Goal: Task Accomplishment & Management: Complete application form

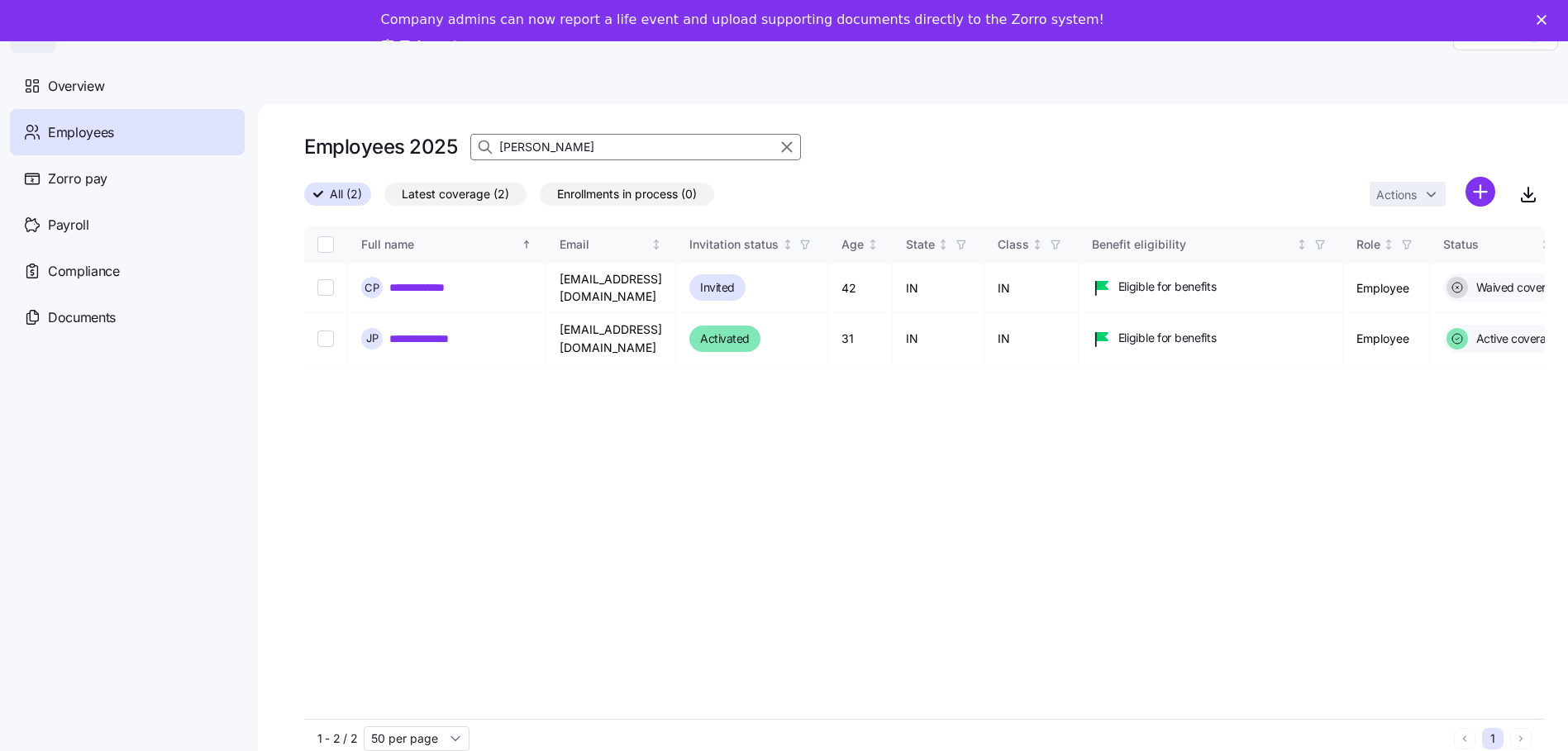
click at [568, 152] on input "[PERSON_NAME]" at bounding box center [636, 147] width 331 height 27
click at [518, 711] on div at bounding box center [454, 714] width 296 height 6
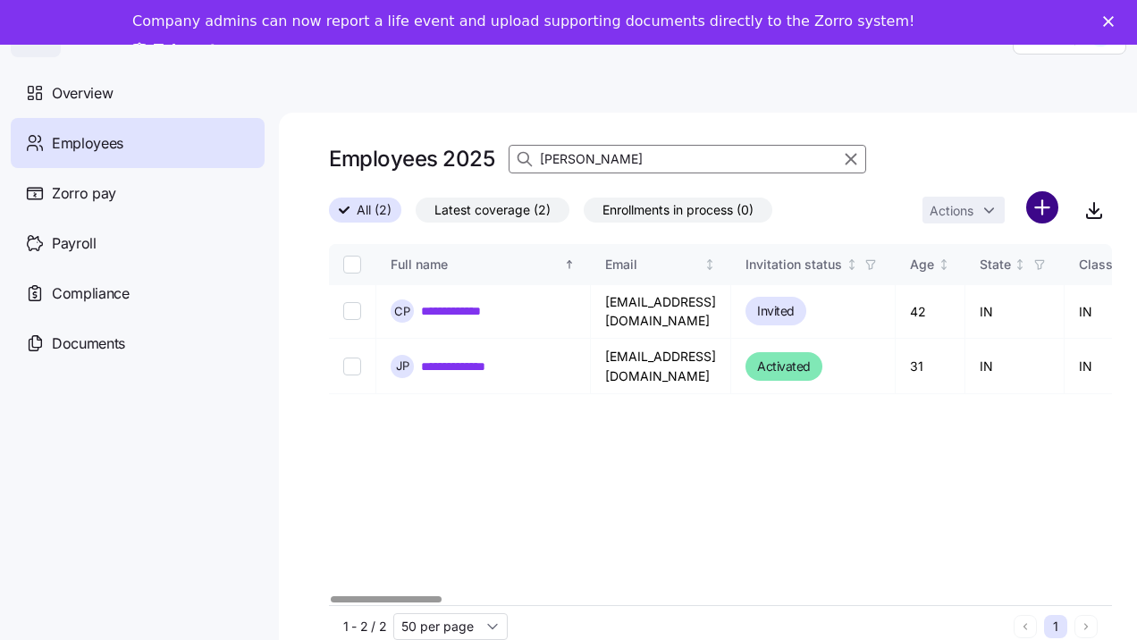
click at [1048, 205] on html "**********" at bounding box center [568, 337] width 1137 height 674
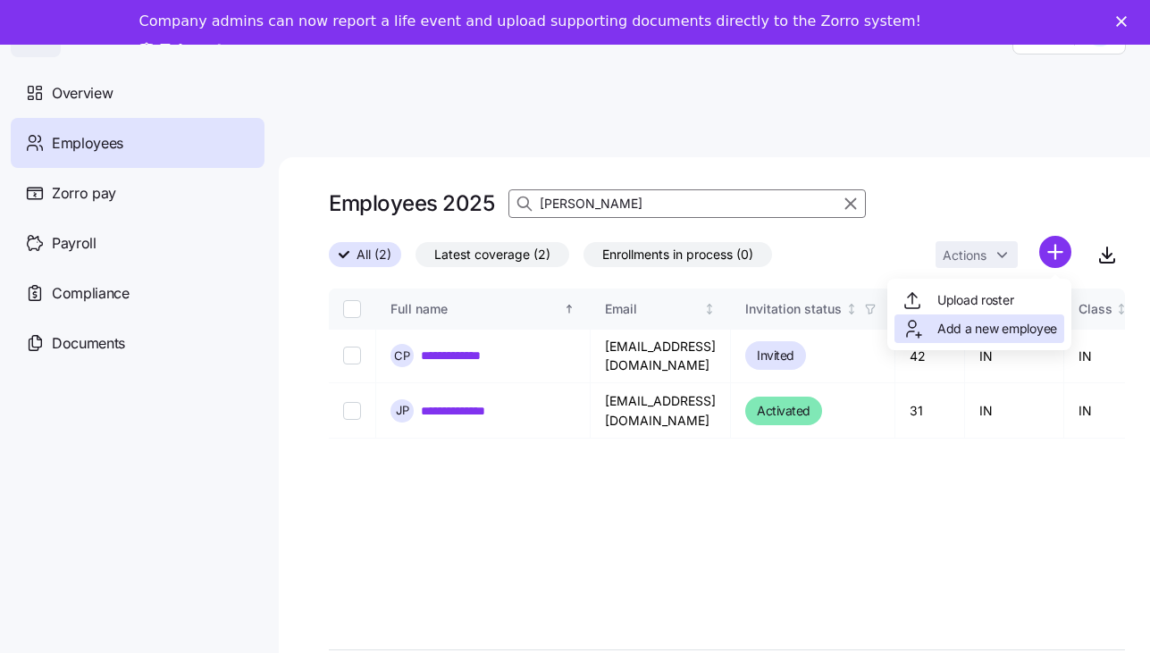
click at [986, 332] on span "Add a new employee" at bounding box center [998, 329] width 120 height 18
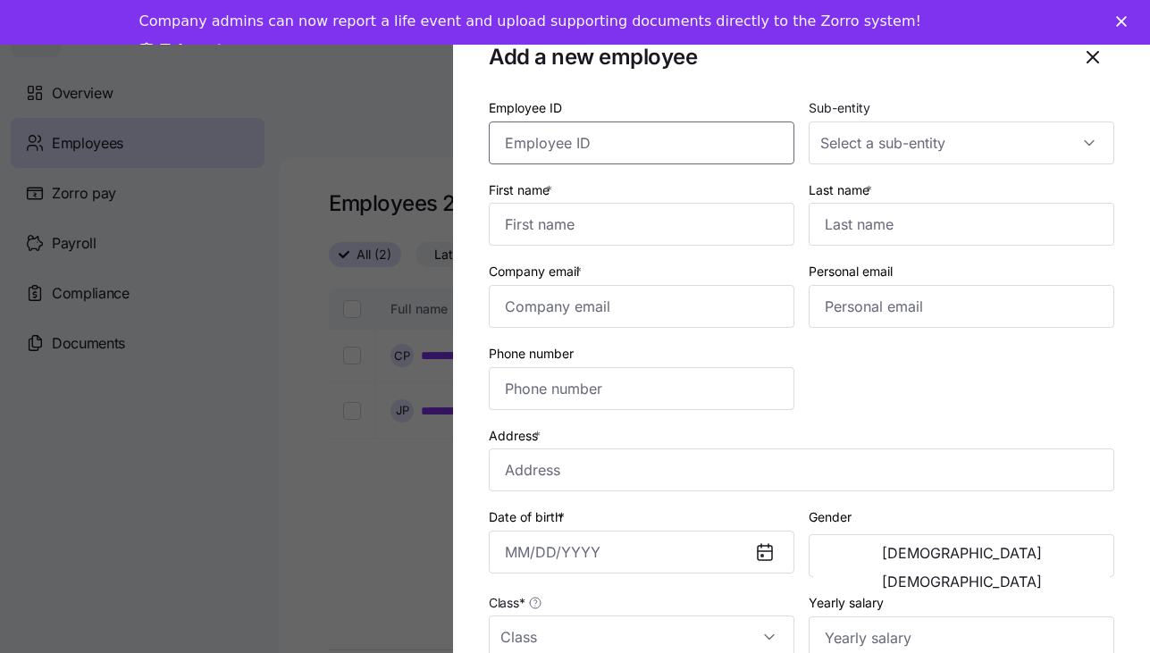
click at [655, 141] on input "Employee ID" at bounding box center [642, 143] width 306 height 43
type input "477353"
click at [876, 133] on input "Sub-entity" at bounding box center [962, 143] width 306 height 43
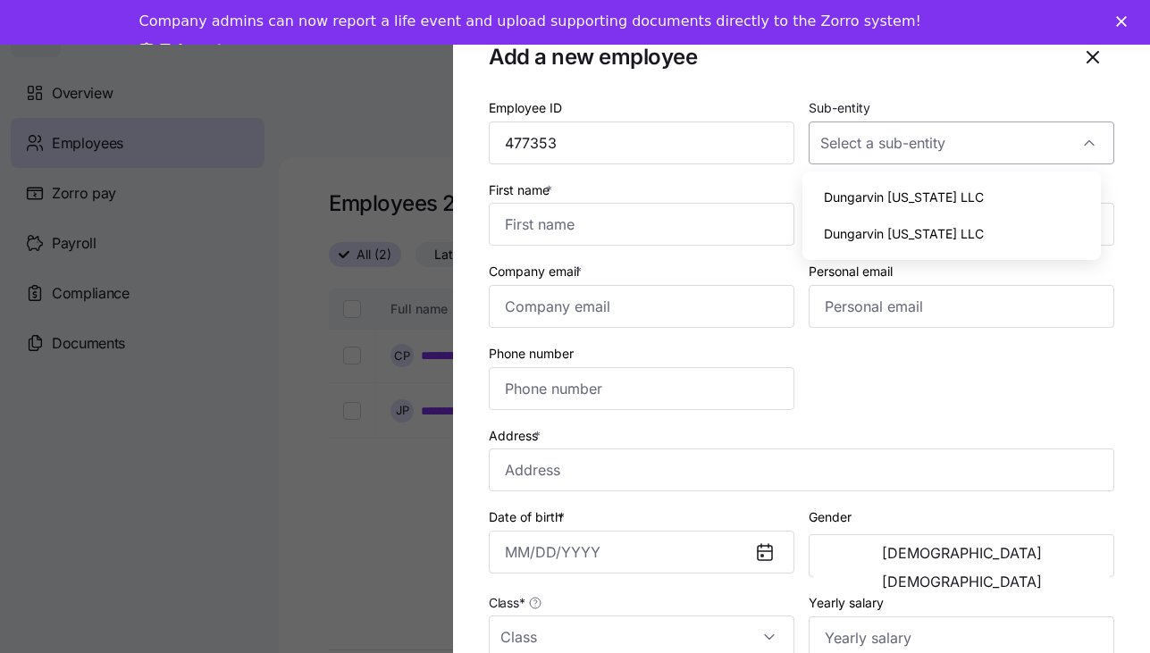
click at [877, 152] on input "Sub-entity" at bounding box center [962, 143] width 306 height 43
click at [882, 231] on span "Dungarvin [US_STATE] LLC" at bounding box center [904, 234] width 160 height 20
type input "Dungarvin [US_STATE] LLC"
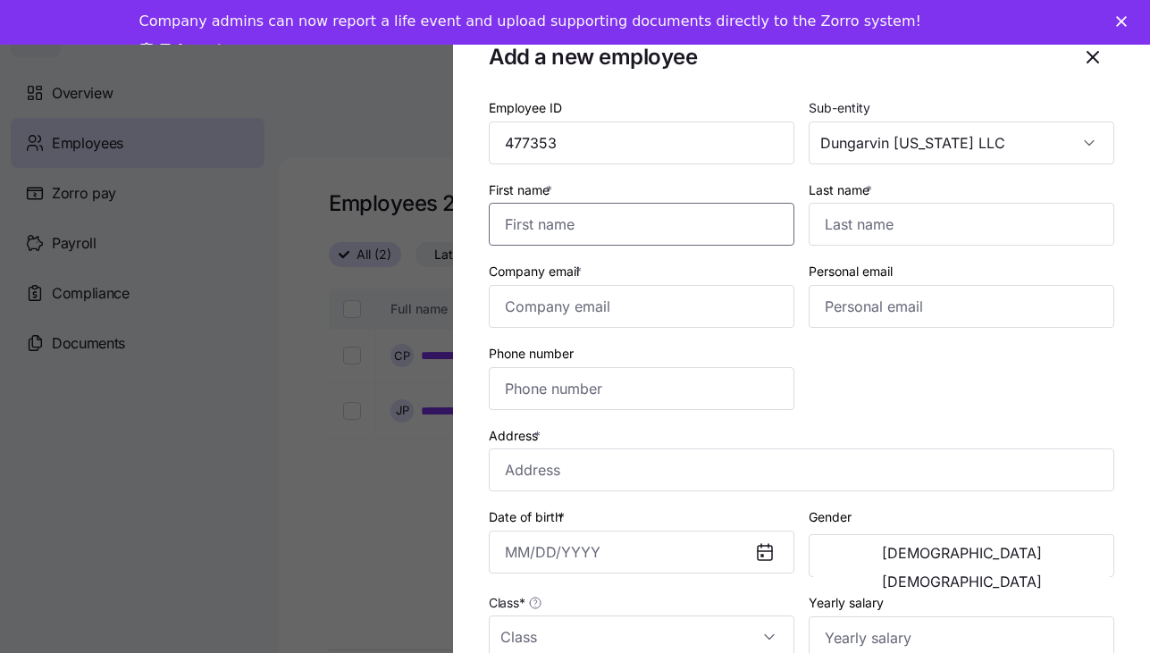
click at [529, 224] on input "First name *" at bounding box center [642, 224] width 306 height 43
type input "Eva"
type input "[PERSON_NAME]"
click at [568, 310] on input "Company email *" at bounding box center [642, 306] width 306 height 43
paste input "[EMAIL_ADDRESS][DOMAIN_NAME]"
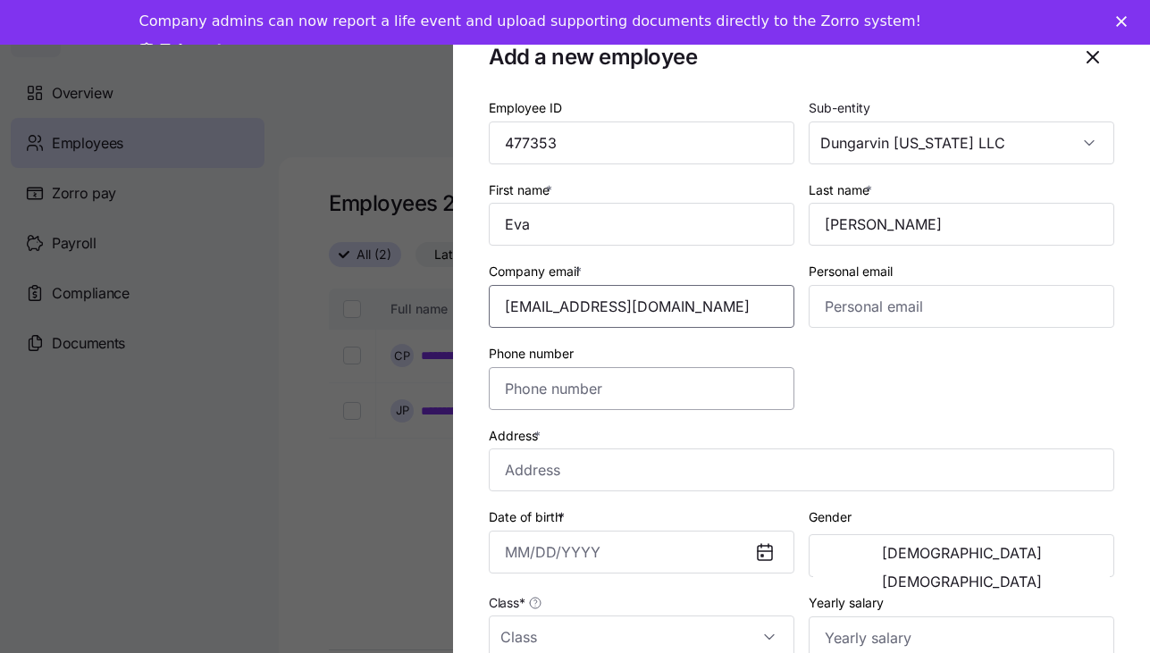
type input "[EMAIL_ADDRESS][DOMAIN_NAME]"
click at [664, 384] on input "Phone number" at bounding box center [642, 388] width 306 height 43
click at [551, 458] on input "Address *" at bounding box center [802, 470] width 626 height 43
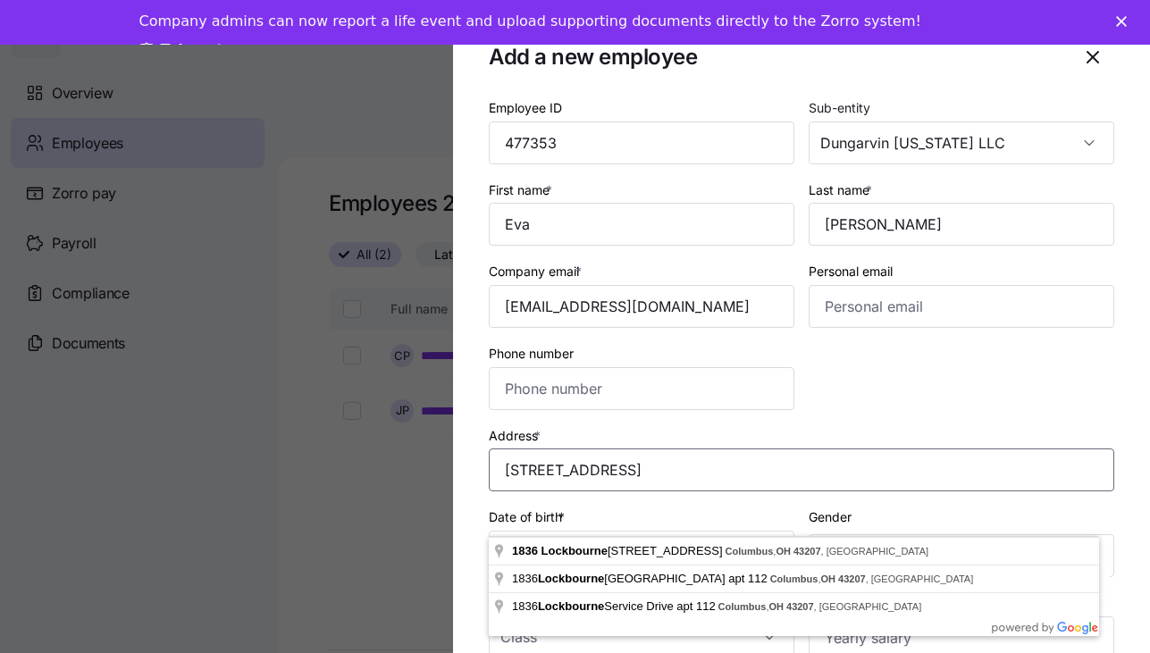
type input "[STREET_ADDRESS]"
click at [1087, 435] on div "Address * [STREET_ADDRESS]" at bounding box center [802, 459] width 626 height 68
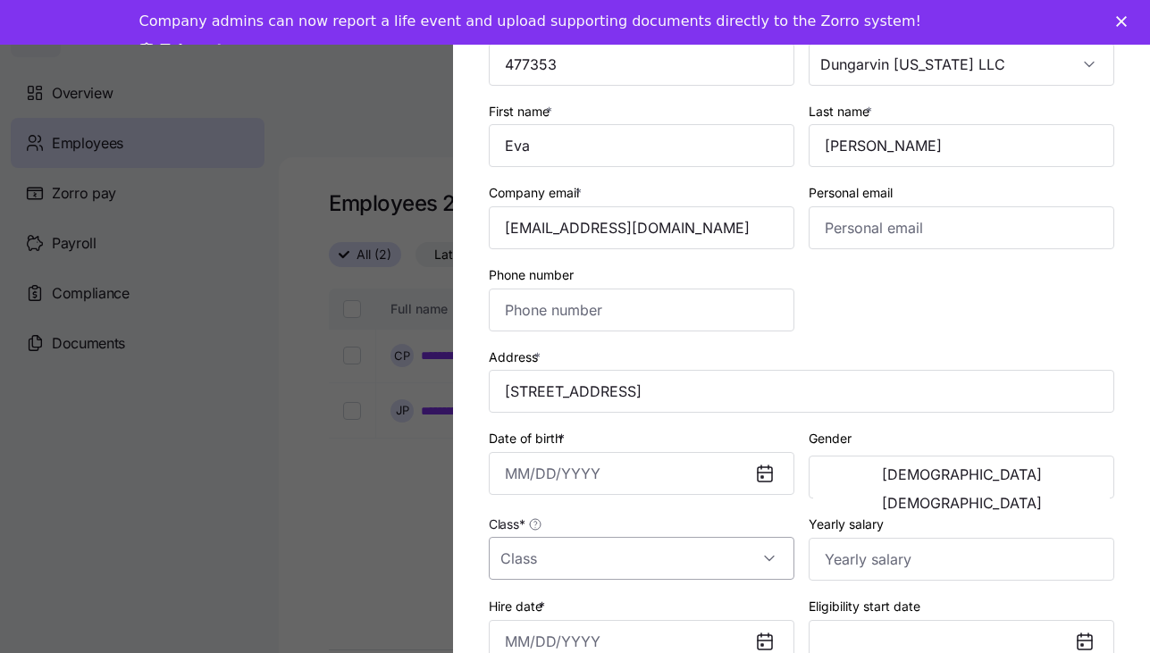
scroll to position [179, 0]
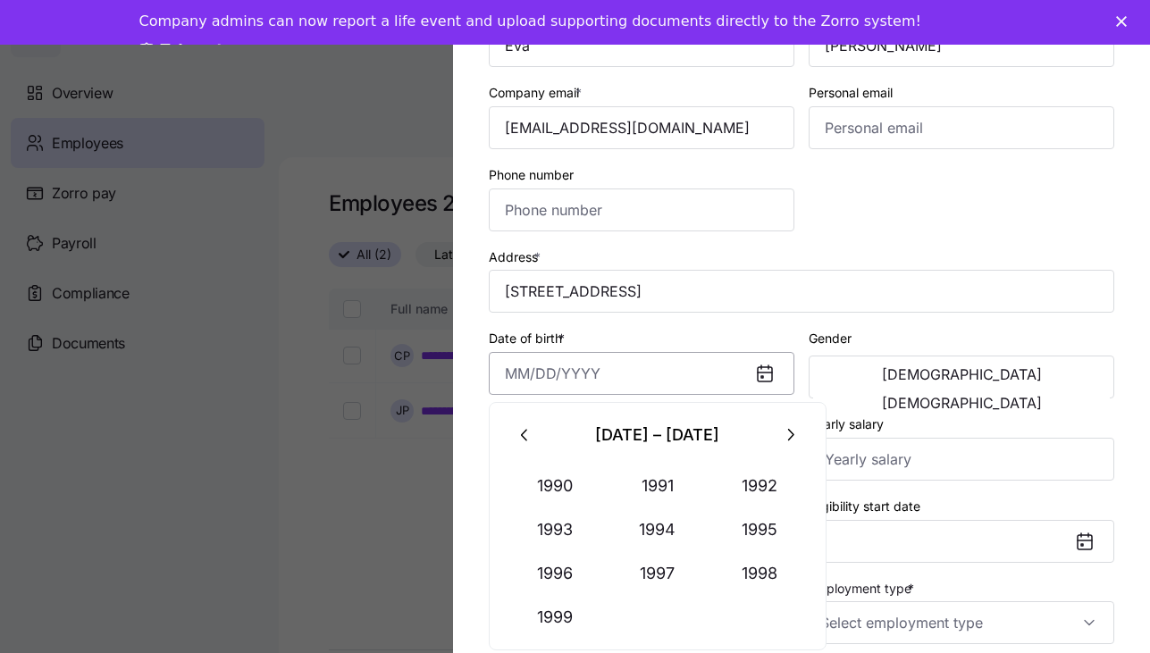
click at [500, 382] on input "Date of birth *" at bounding box center [642, 373] width 306 height 43
type input "[DATE]"
click at [993, 389] on button "[DEMOGRAPHIC_DATA]" at bounding box center [961, 403] width 297 height 29
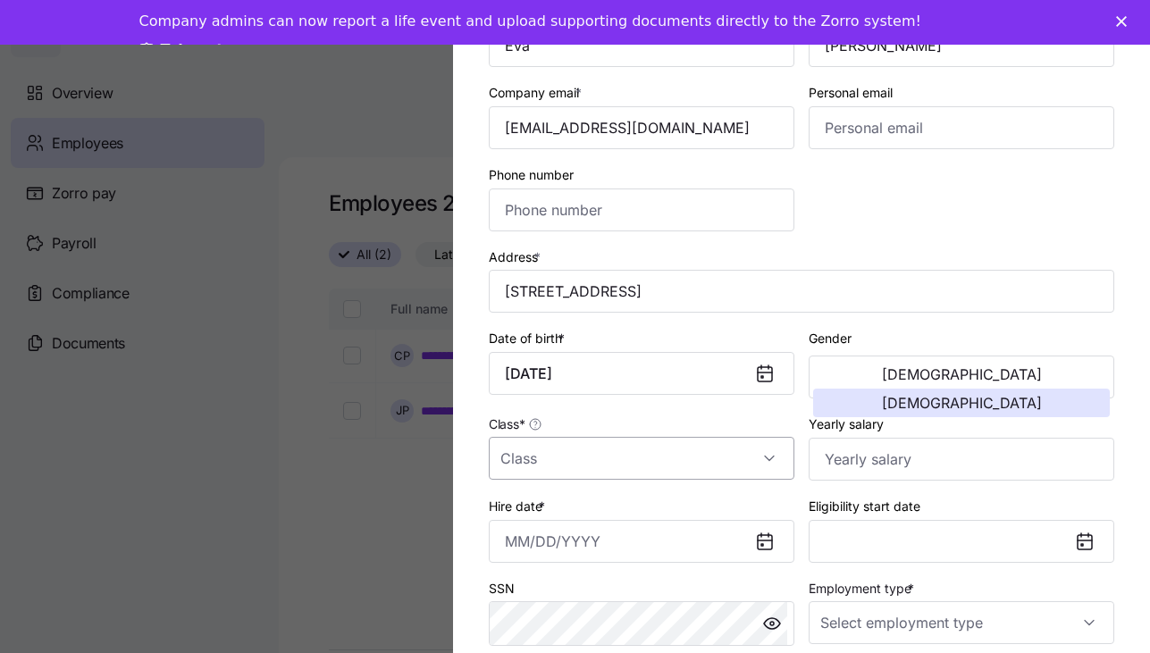
click at [593, 464] on input "Class *" at bounding box center [642, 458] width 306 height 43
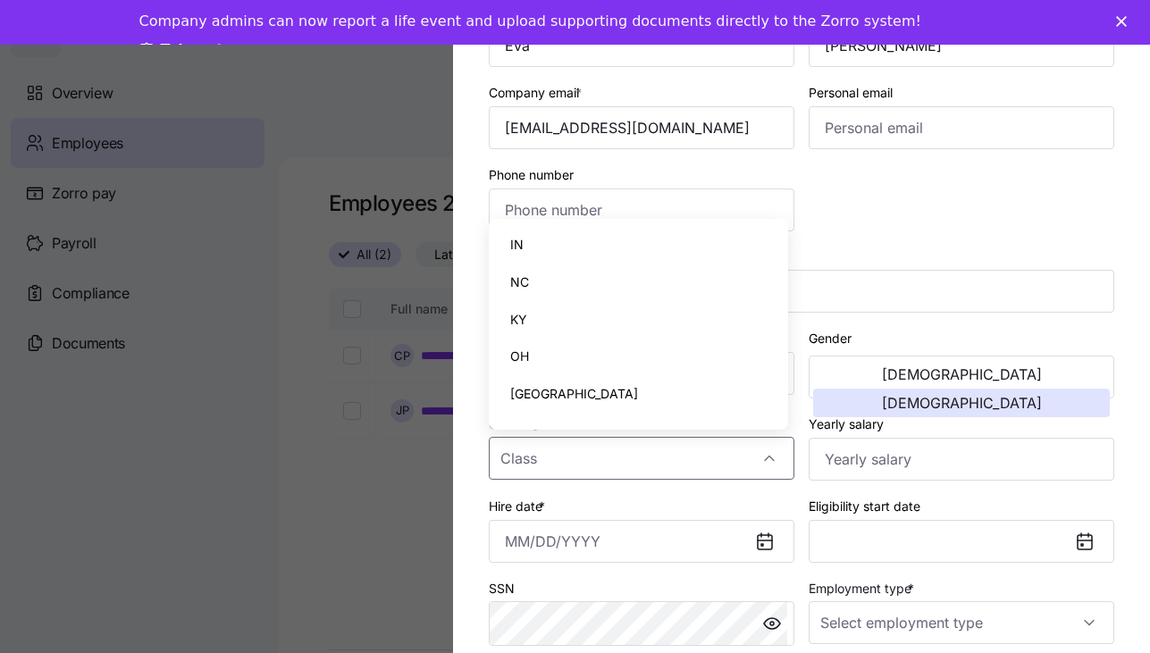
click at [540, 354] on div "OH" at bounding box center [638, 357] width 285 height 38
type input "OH"
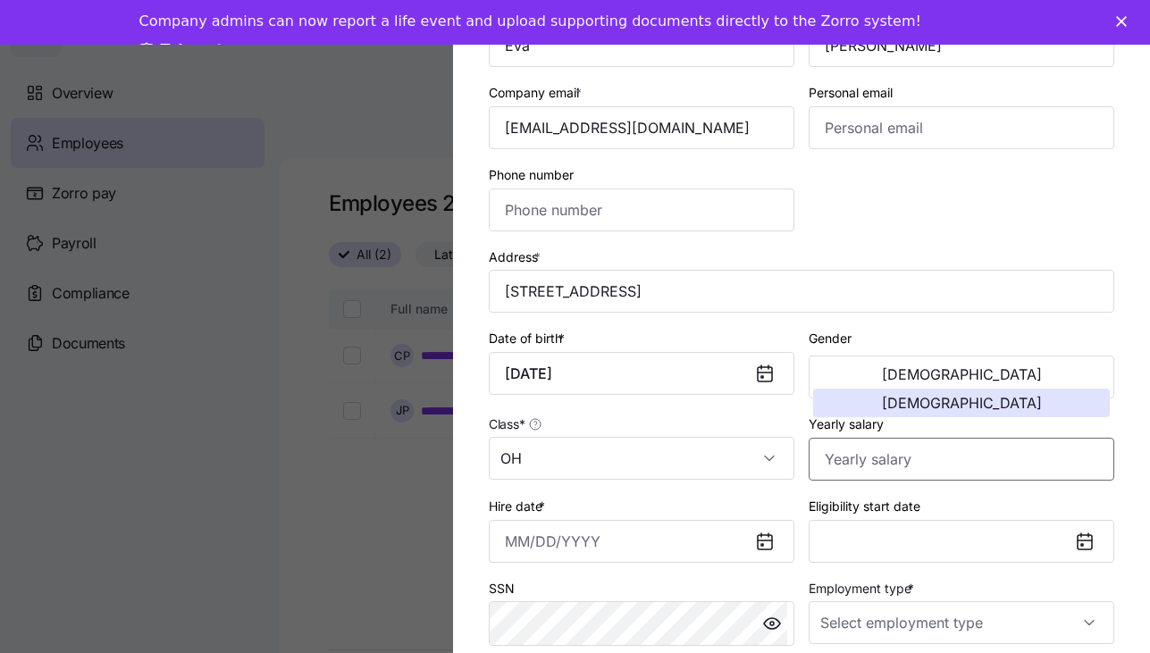
click at [903, 455] on input "Yearly salary" at bounding box center [962, 459] width 306 height 43
click at [844, 447] on input "Yearly salary" at bounding box center [962, 459] width 306 height 43
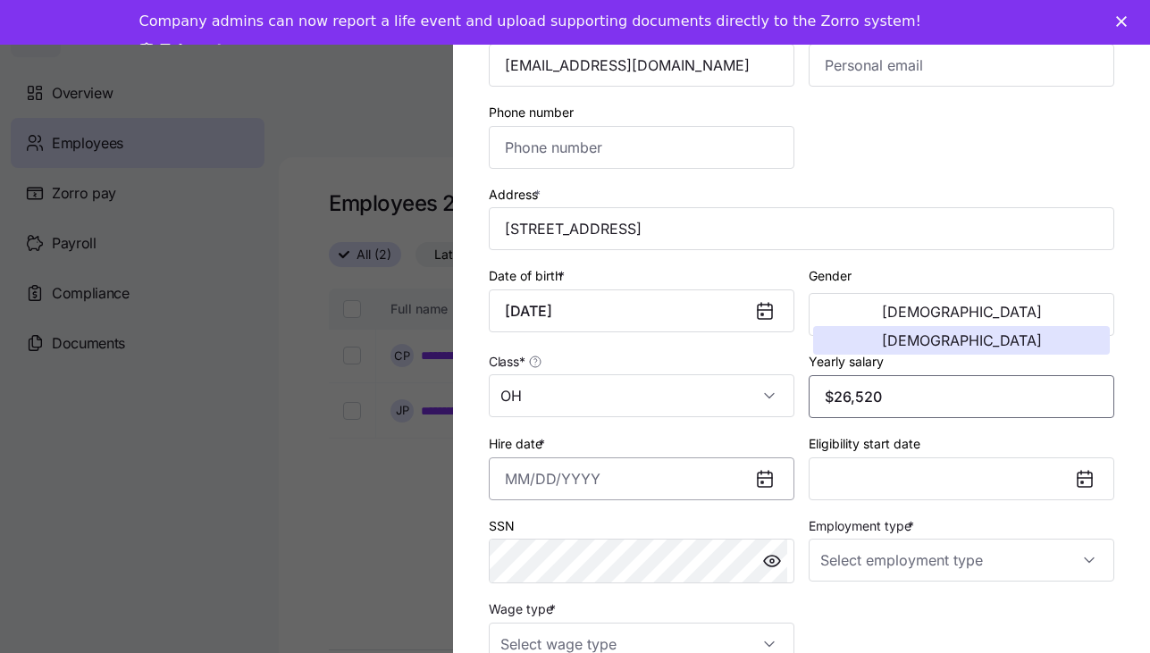
scroll to position [268, 0]
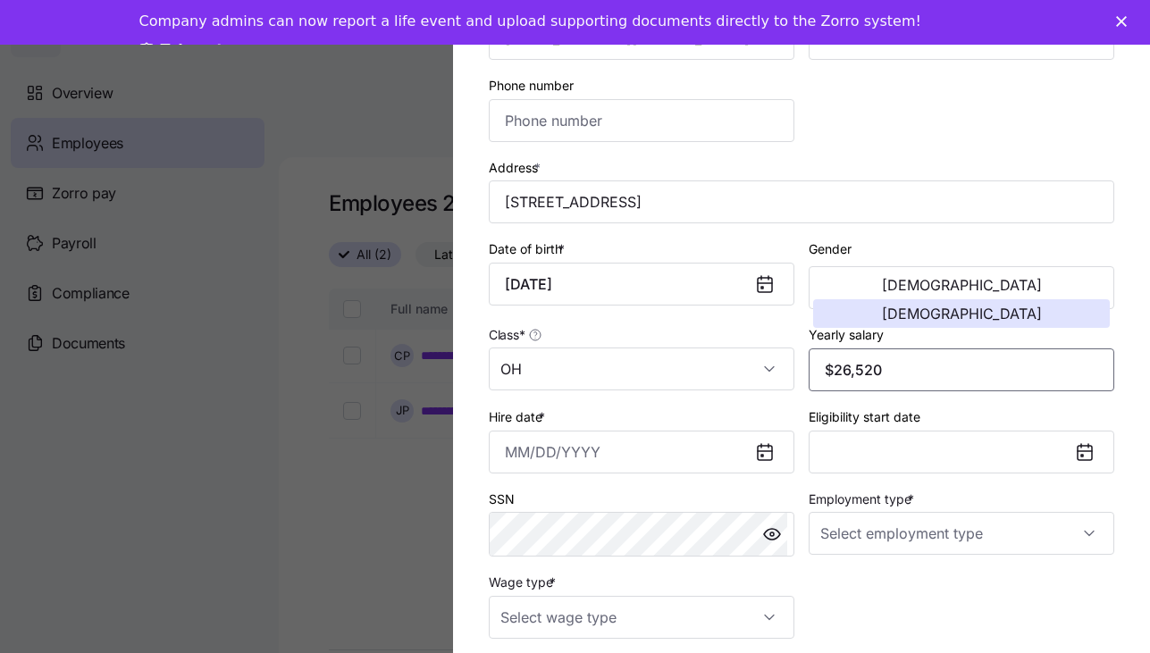
type input "$26,520"
click at [511, 440] on input "Hire date *" at bounding box center [642, 452] width 306 height 43
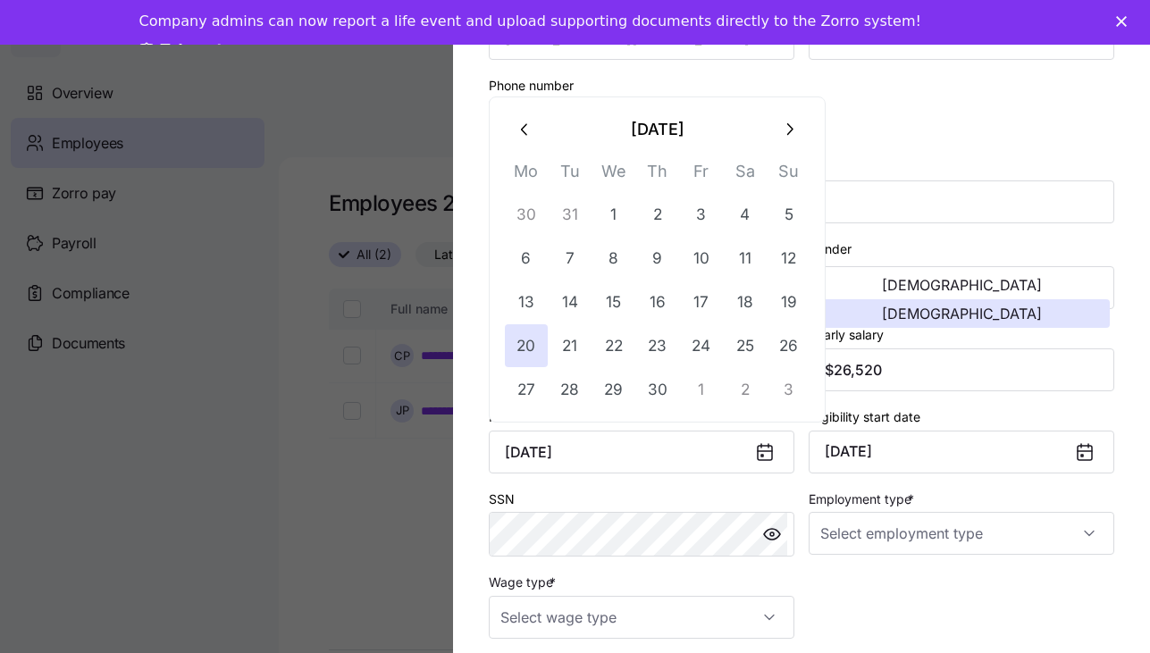
type input "[DATE]"
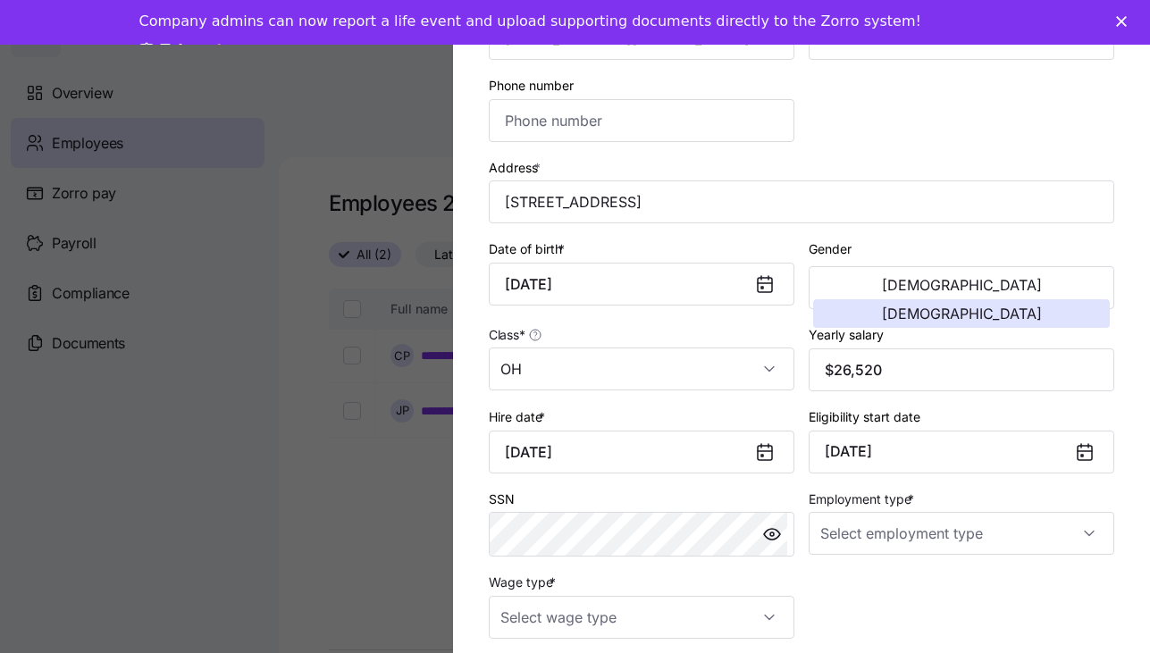
click at [1024, 496] on div "Employment type *" at bounding box center [962, 522] width 306 height 68
click at [1080, 463] on div at bounding box center [1092, 452] width 43 height 41
click at [1078, 456] on icon at bounding box center [1085, 453] width 14 height 14
click at [1078, 452] on icon at bounding box center [1085, 453] width 14 height 14
click at [1056, 457] on button "[DATE]" at bounding box center [962, 452] width 306 height 43
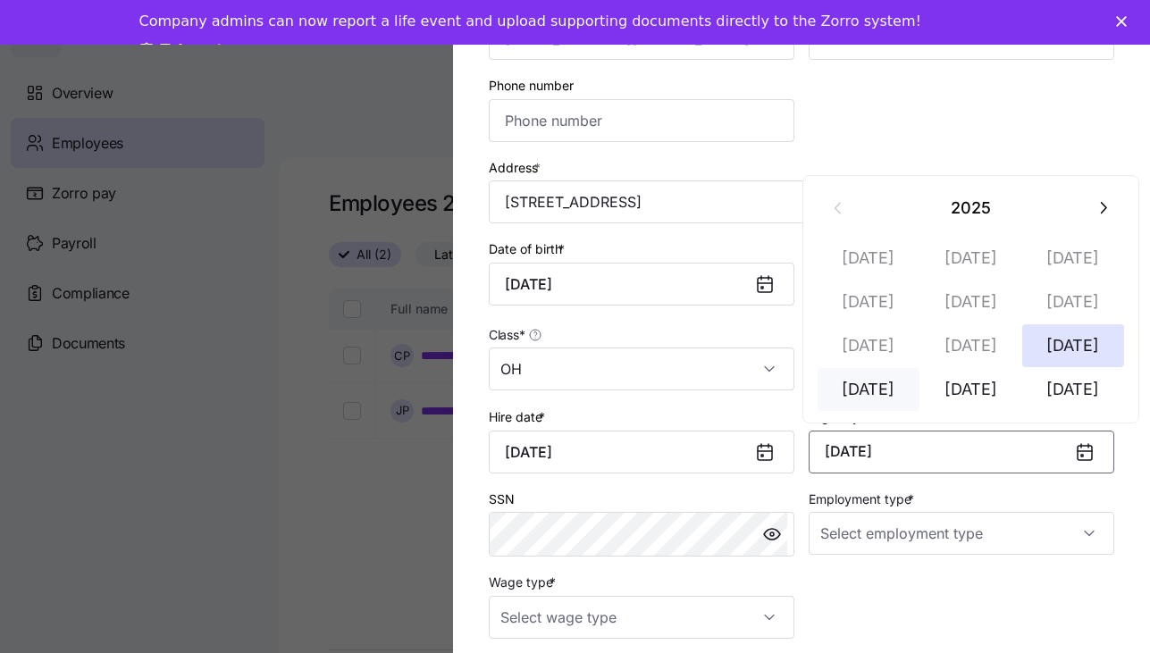
click at [887, 384] on button "[DATE]" at bounding box center [869, 389] width 102 height 43
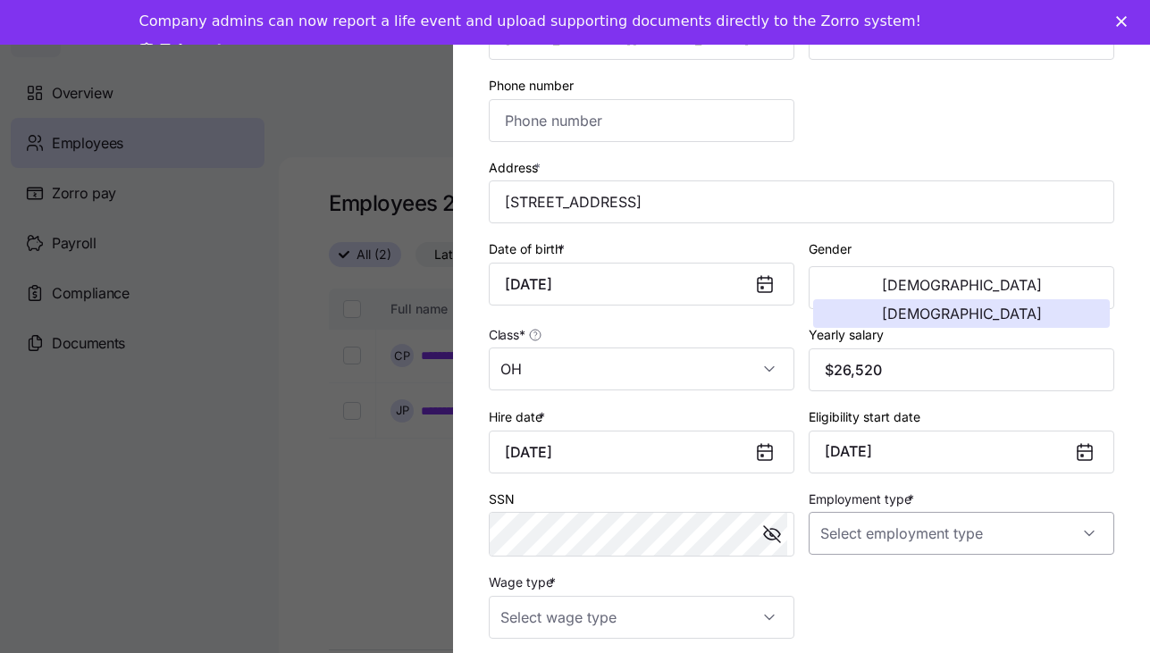
click at [904, 526] on input "Employment type *" at bounding box center [962, 533] width 306 height 43
click at [876, 543] on input "Employment type *" at bounding box center [962, 533] width 306 height 43
click at [868, 537] on input "Employment type *" at bounding box center [962, 533] width 306 height 43
click at [841, 587] on span "Full Time" at bounding box center [850, 588] width 52 height 20
type input "Full Time"
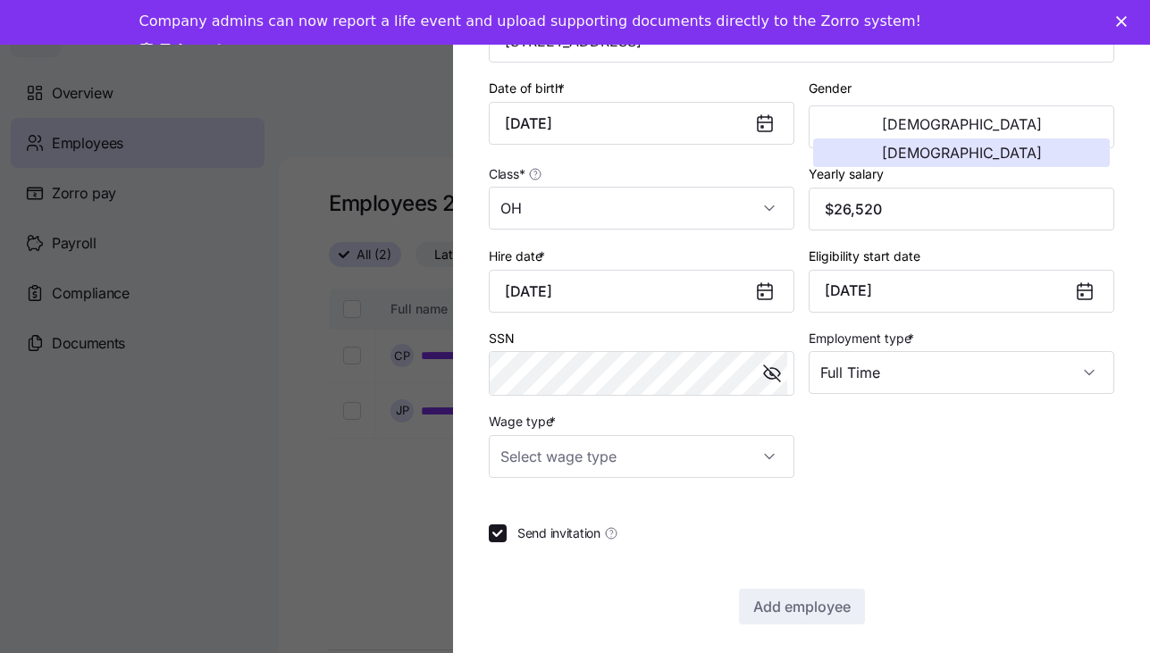
scroll to position [436, 0]
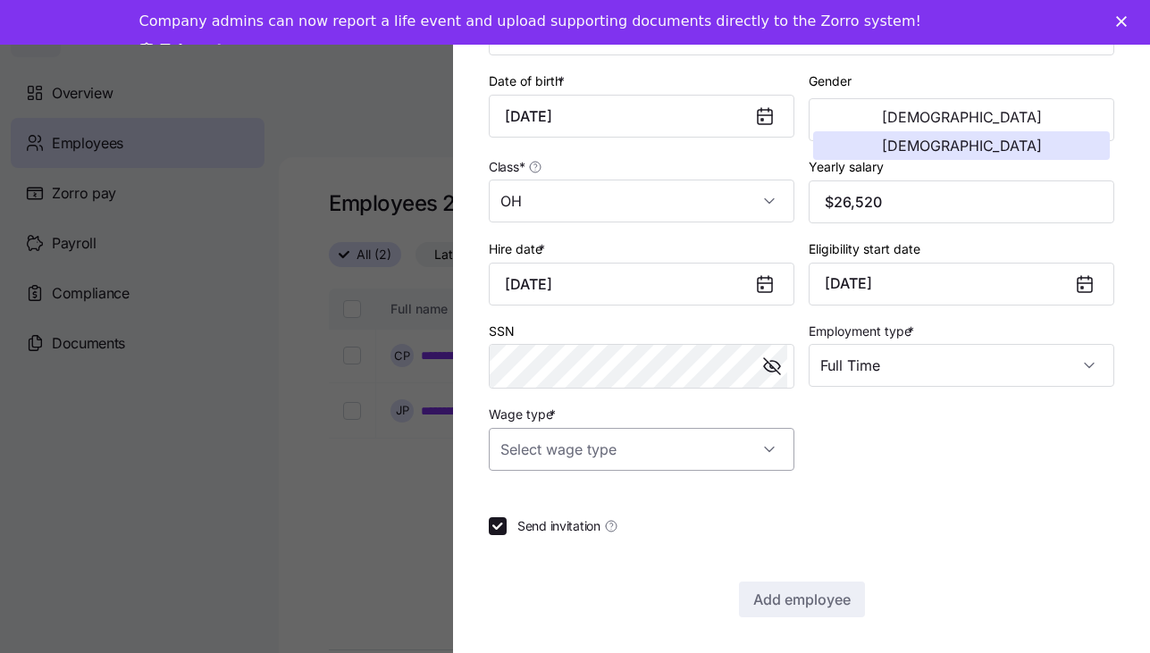
click at [593, 459] on input "Wage type *" at bounding box center [642, 449] width 306 height 43
click at [559, 546] on div "Hourly" at bounding box center [638, 542] width 285 height 38
type input "Hourly"
click at [1043, 519] on div "Send invitation" at bounding box center [802, 527] width 626 height 18
click at [774, 600] on span "Add employee" at bounding box center [801, 599] width 97 height 21
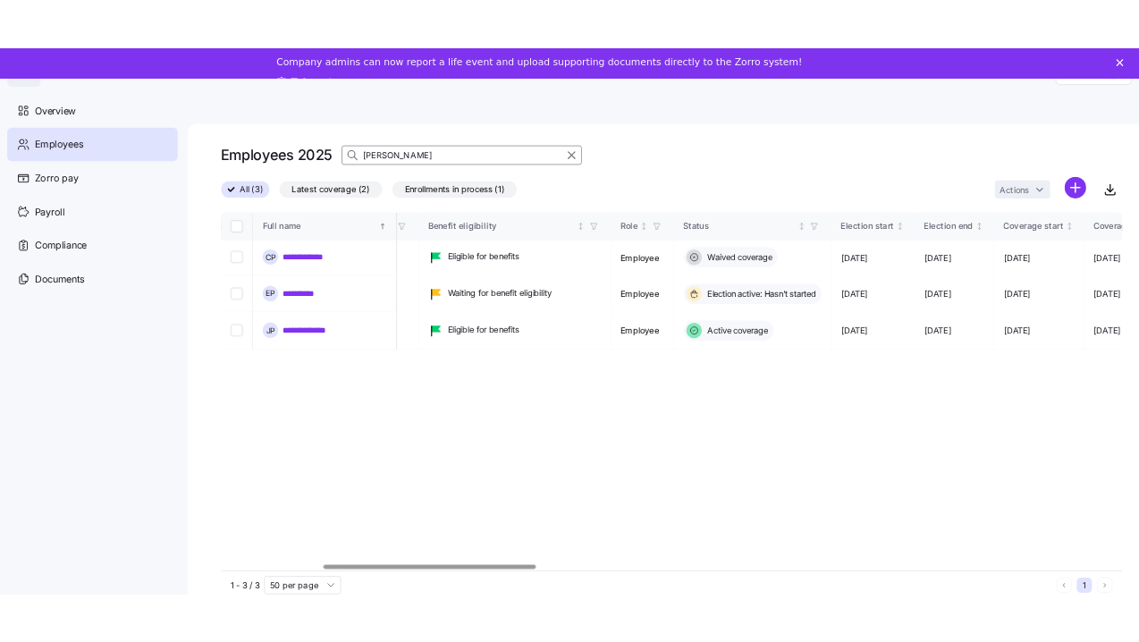
scroll to position [0, 815]
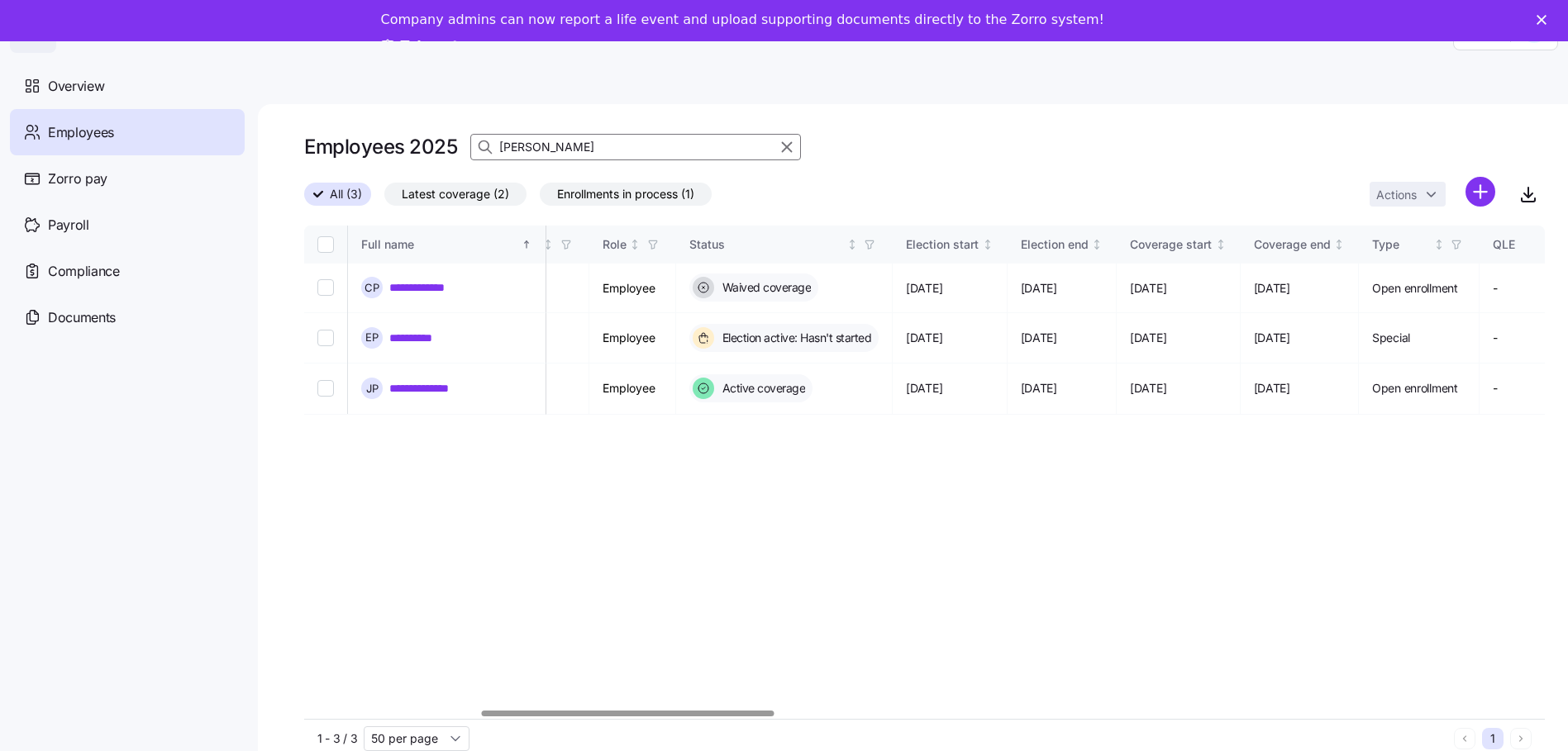
click at [718, 603] on div at bounding box center [628, 714] width 292 height 6
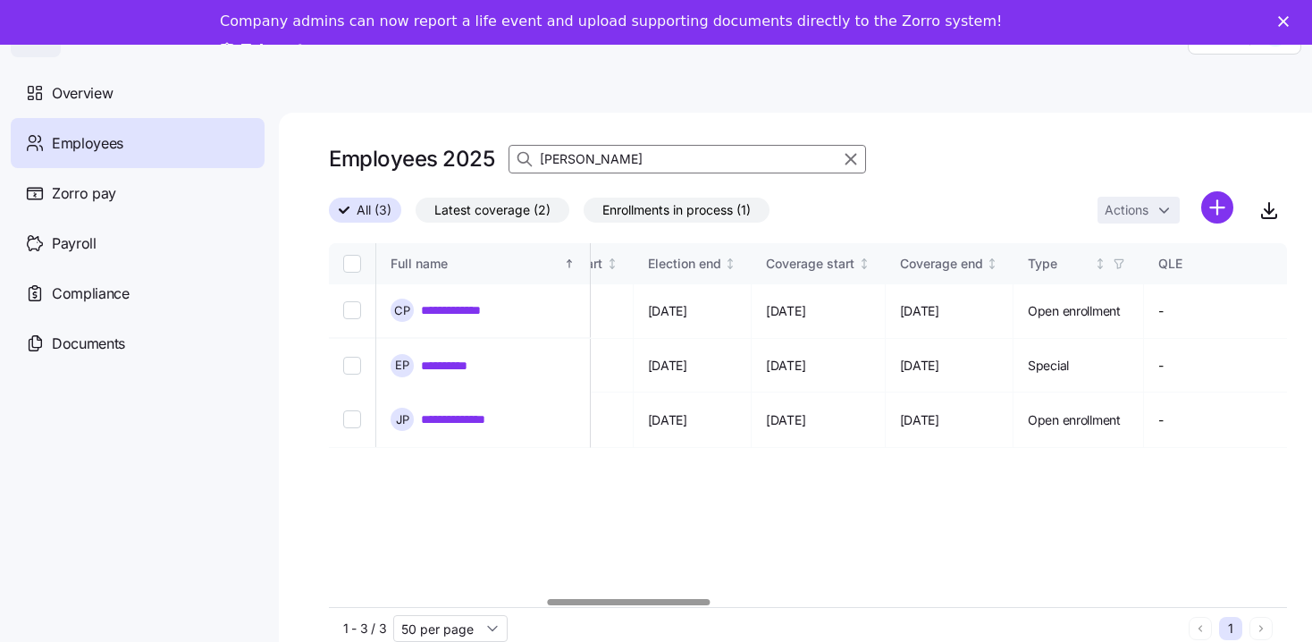
scroll to position [0, 1360]
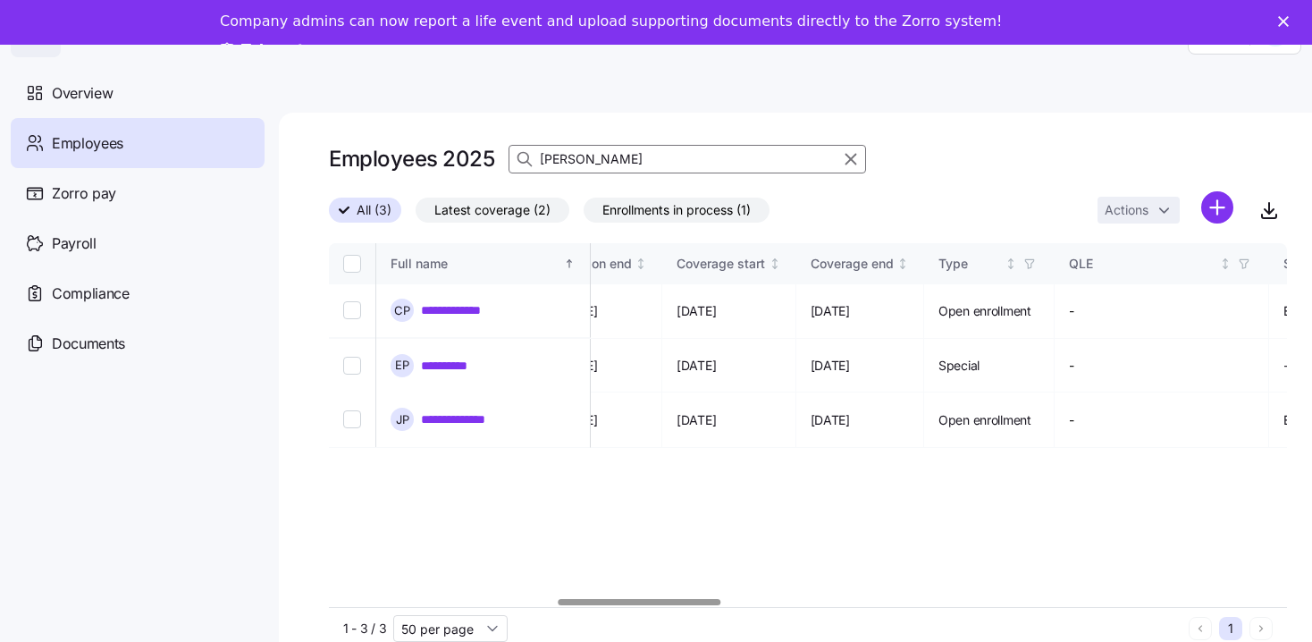
click at [676, 605] on div at bounding box center [640, 602] width 163 height 6
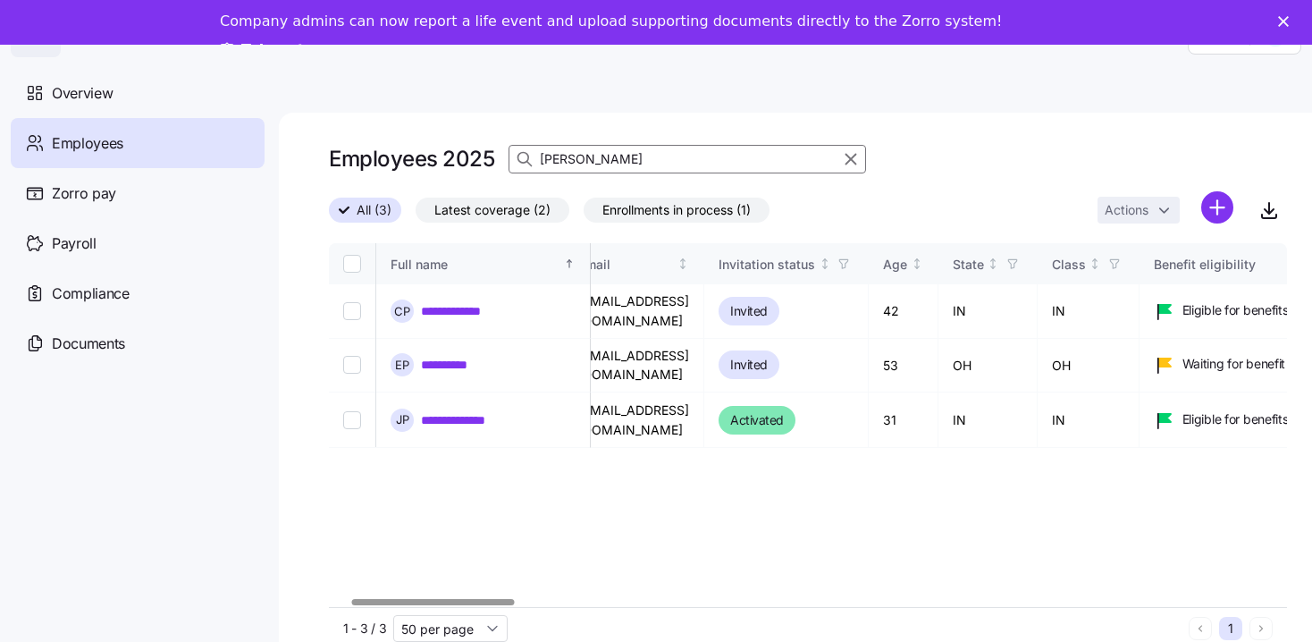
scroll to position [0, 0]
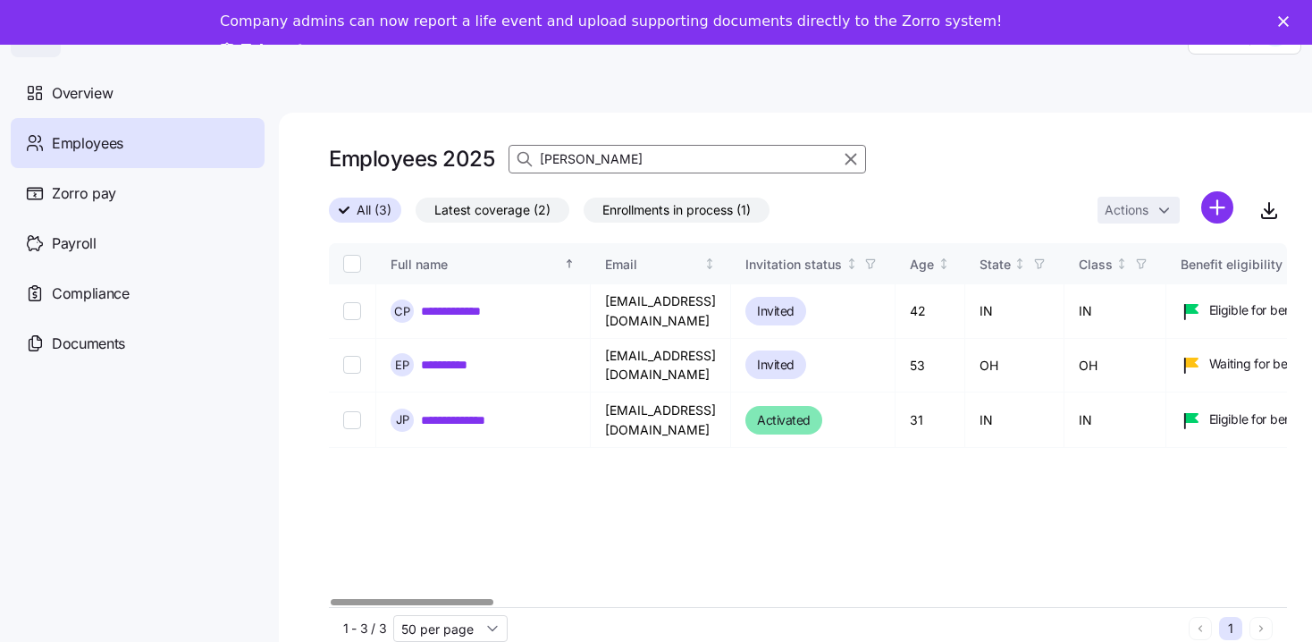
click at [418, 605] on div at bounding box center [412, 602] width 163 height 6
